Goal: Information Seeking & Learning: Learn about a topic

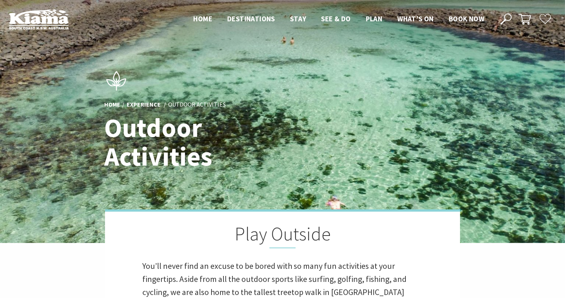
click at [527, 21] on icon at bounding box center [525, 19] width 12 height 12
click at [525, 22] on icon at bounding box center [525, 19] width 12 height 12
click at [546, 21] on use at bounding box center [545, 19] width 11 height 10
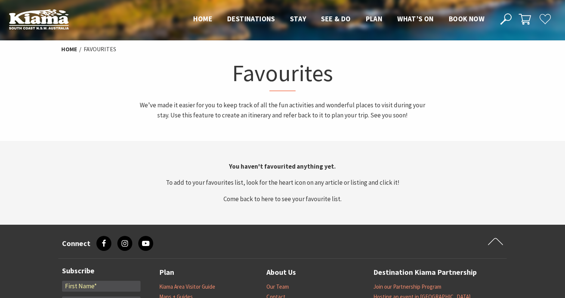
click at [521, 17] on icon at bounding box center [525, 19] width 12 height 12
click at [209, 20] on span "Home" at bounding box center [202, 18] width 19 height 9
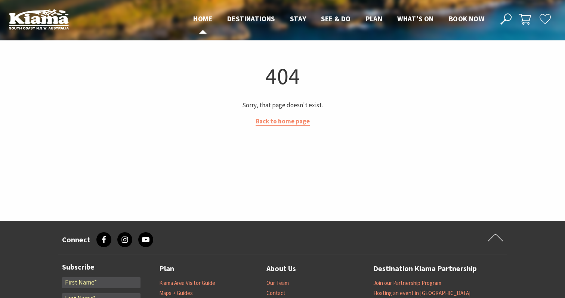
click at [205, 20] on span "Home" at bounding box center [202, 18] width 19 height 9
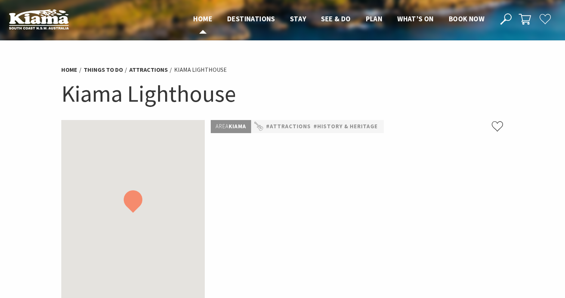
click at [201, 21] on span "Home" at bounding box center [202, 18] width 19 height 9
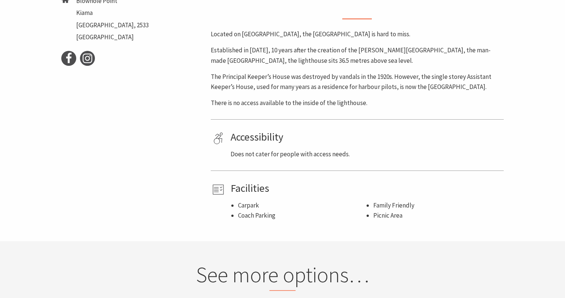
scroll to position [364, 0]
